Goal: Transaction & Acquisition: Book appointment/travel/reservation

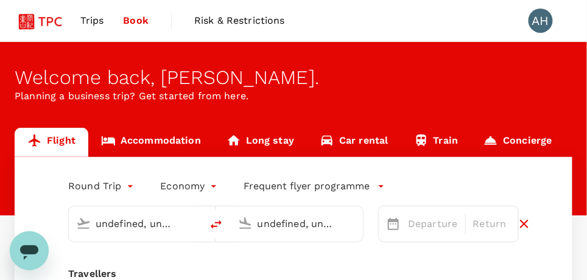
type input "Singapore Changi (SIN)"
type input "Athens Intl ([GEOGRAPHIC_DATA])"
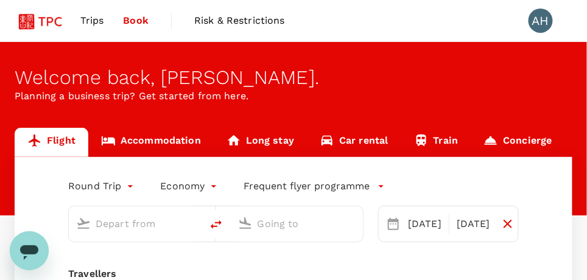
type input "Singapore Changi (SIN)"
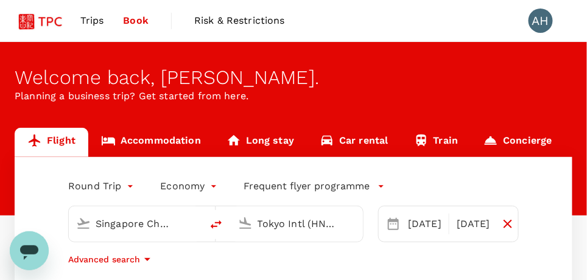
scroll to position [60, 0]
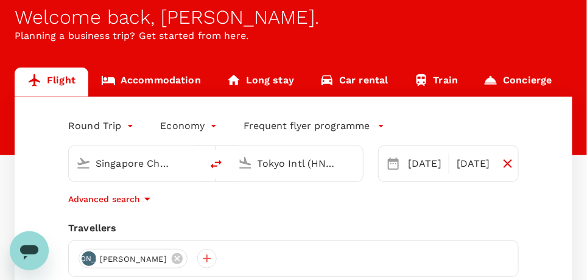
click at [281, 163] on input "Tokyo Intl (HND)" at bounding box center [298, 163] width 80 height 19
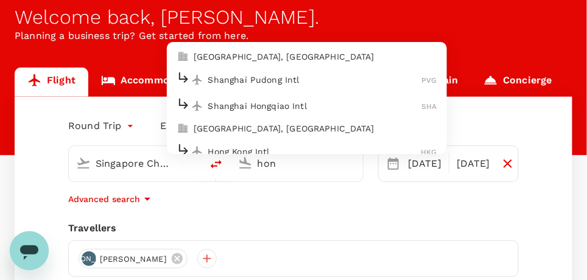
click at [235, 147] on p "Hong Kong Intl" at bounding box center [314, 152] width 213 height 12
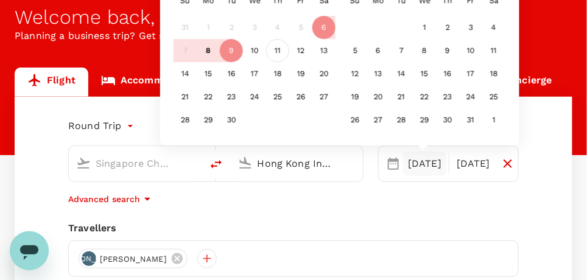
type input "Hong Kong Intl (HKG)"
click at [277, 48] on div "11" at bounding box center [277, 51] width 23 height 23
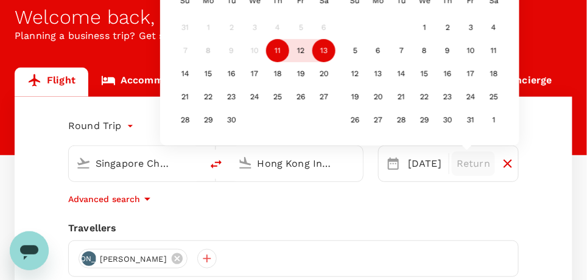
click at [324, 48] on div "13" at bounding box center [324, 51] width 23 height 23
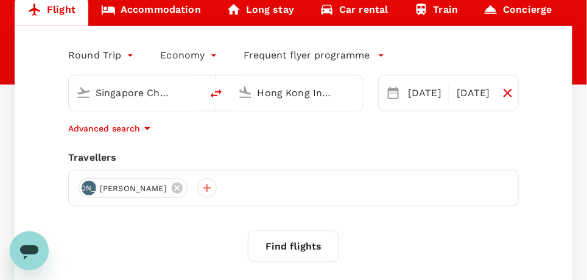
scroll to position [243, 0]
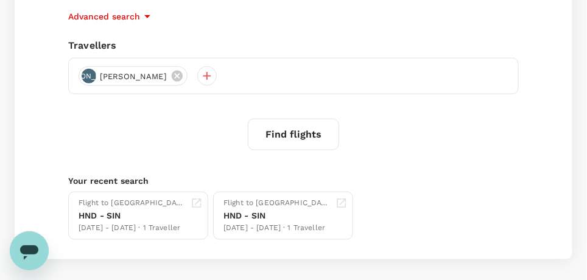
click at [297, 139] on button "Find flights" at bounding box center [293, 135] width 91 height 32
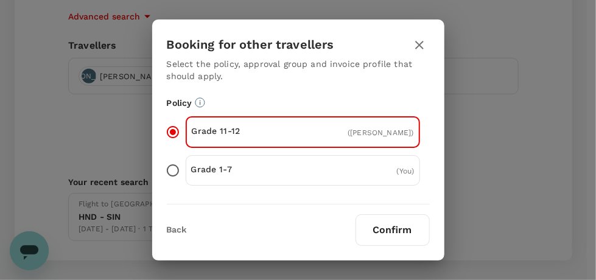
click at [386, 230] on button "Confirm" at bounding box center [393, 230] width 74 height 32
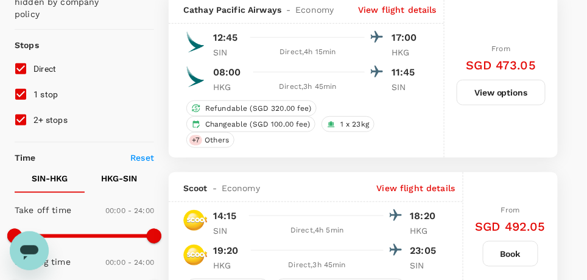
scroll to position [183, 0]
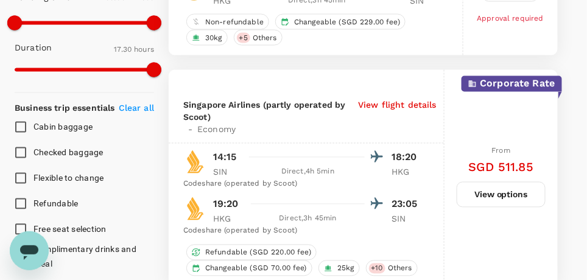
type input "1080"
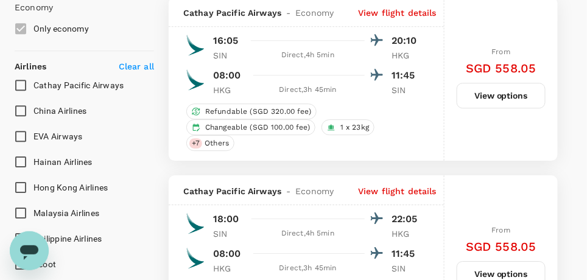
scroll to position [731, 0]
click at [18, 80] on input "Cathay Pacific Airways" at bounding box center [21, 85] width 26 height 26
checkbox input "true"
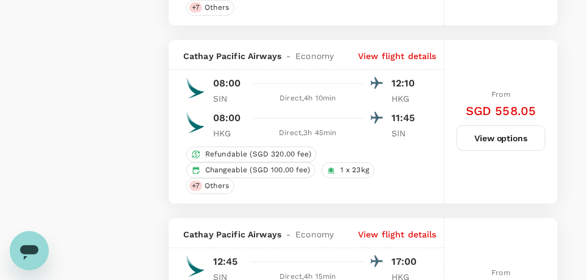
scroll to position [1279, 0]
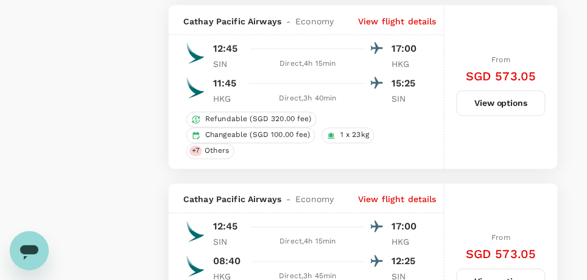
type input "1085"
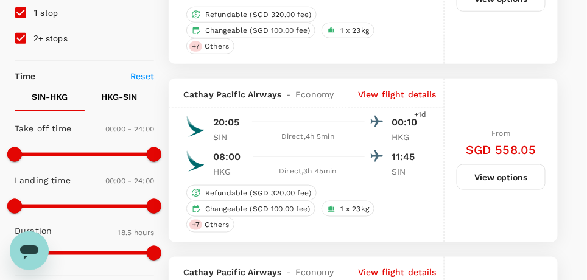
scroll to position [304, 0]
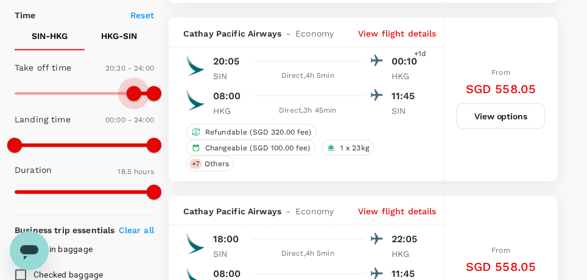
type input "1260"
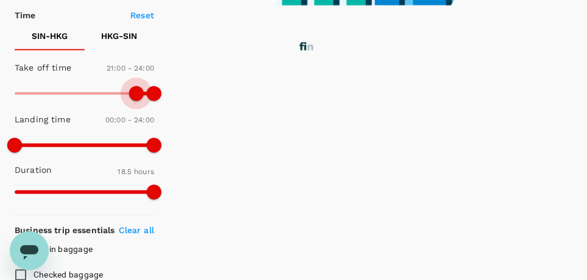
drag, startPoint x: 18, startPoint y: 91, endPoint x: 136, endPoint y: 93, distance: 118.2
click at [136, 93] on span at bounding box center [136, 94] width 15 height 15
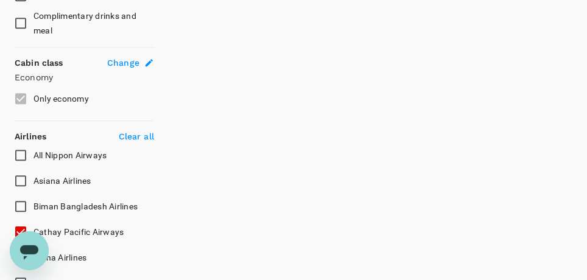
checkbox input "false"
checkbox input "true"
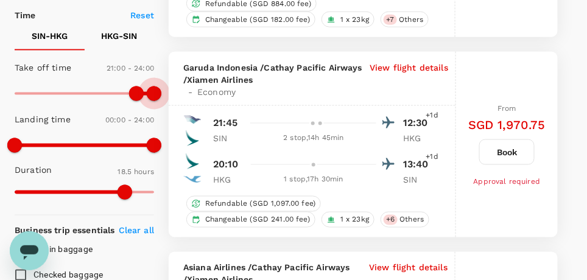
click at [158, 94] on span at bounding box center [154, 94] width 15 height 15
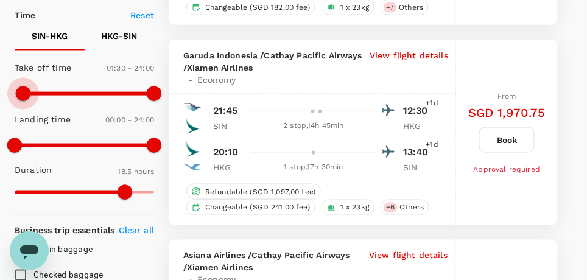
type input "60"
drag, startPoint x: 136, startPoint y: 93, endPoint x: 21, endPoint y: 83, distance: 116.2
click at [19, 87] on span at bounding box center [20, 94] width 15 height 15
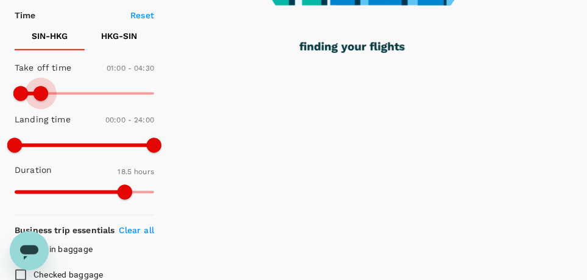
drag, startPoint x: 147, startPoint y: 93, endPoint x: 45, endPoint y: 83, distance: 102.9
click at [43, 87] on span at bounding box center [41, 94] width 15 height 15
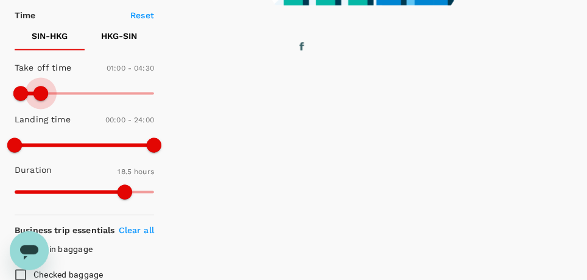
type input "240"
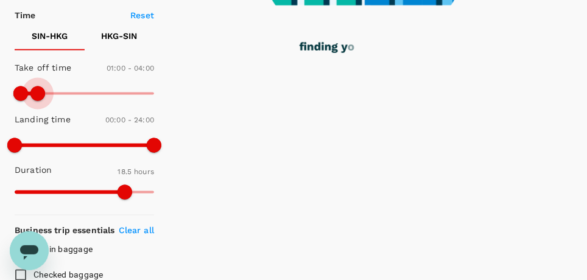
drag, startPoint x: 44, startPoint y: 90, endPoint x: 37, endPoint y: 90, distance: 7.3
click at [37, 90] on span at bounding box center [37, 94] width 15 height 15
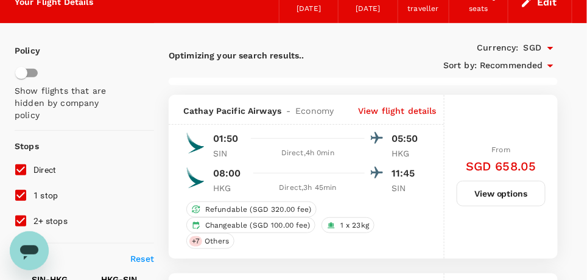
scroll to position [243, 0]
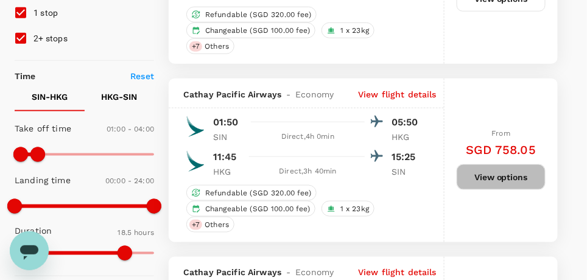
click at [519, 178] on button "View options" at bounding box center [501, 177] width 89 height 26
